Goal: Navigation & Orientation: Find specific page/section

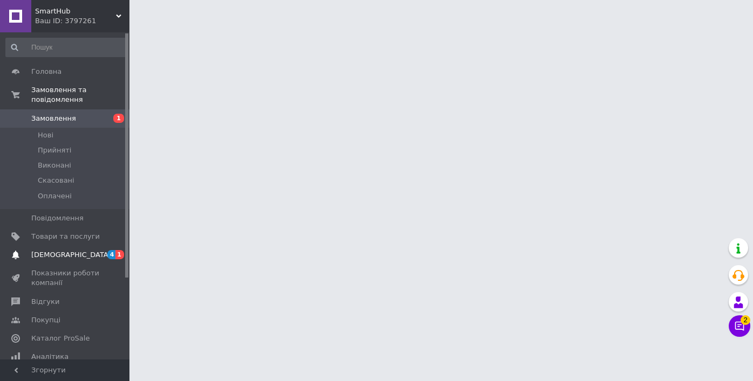
click at [65, 256] on span "[DEMOGRAPHIC_DATA]" at bounding box center [71, 255] width 80 height 10
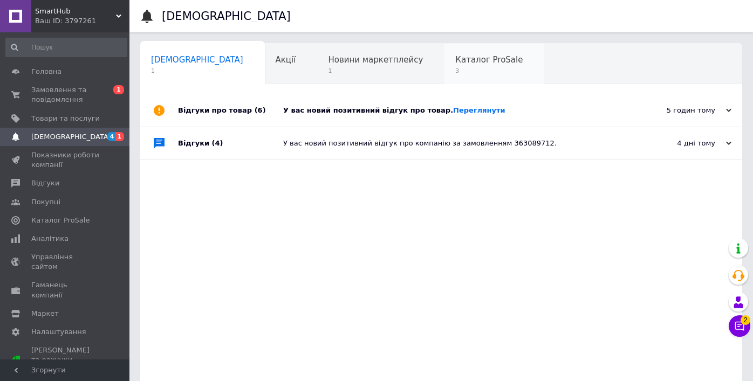
click at [444, 65] on div "Каталог ProSale 3" at bounding box center [494, 64] width 100 height 41
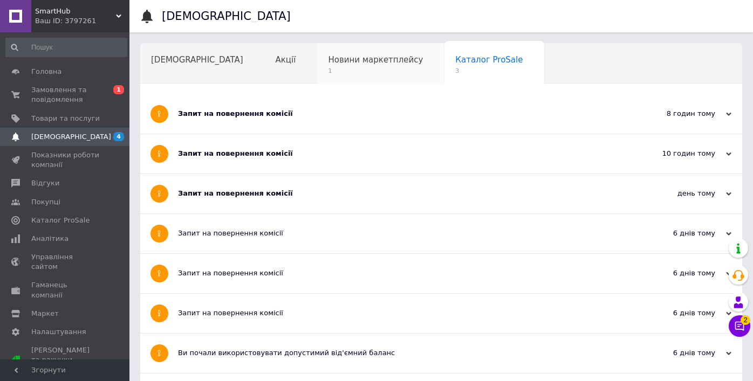
click at [328, 73] on span "1" at bounding box center [375, 71] width 95 height 8
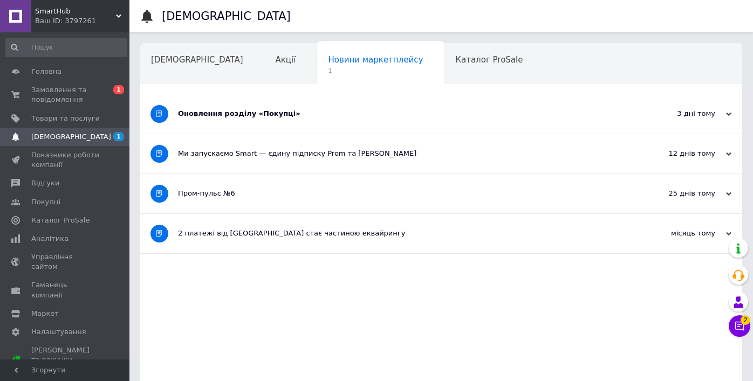
click at [206, 119] on div "Оновлення розділу «Покупці»" at bounding box center [401, 114] width 446 height 10
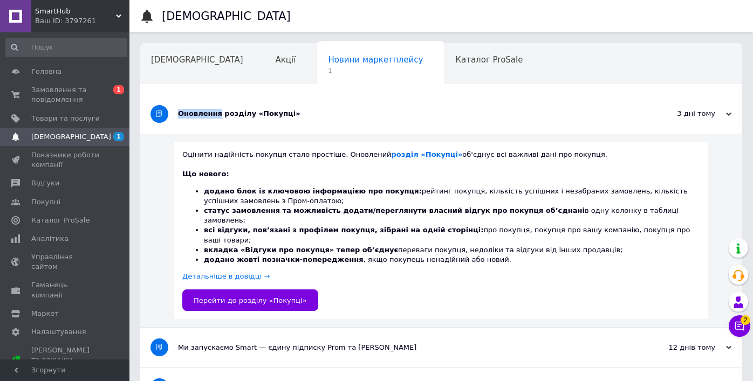
click at [206, 119] on div "Оновлення розділу «Покупці»" at bounding box center [401, 114] width 446 height 10
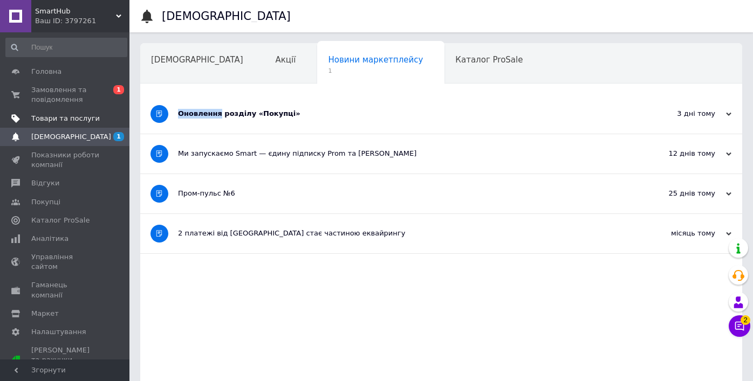
click at [57, 117] on span "Товари та послуги" at bounding box center [65, 119] width 69 height 10
